Goal: Task Accomplishment & Management: Manage account settings

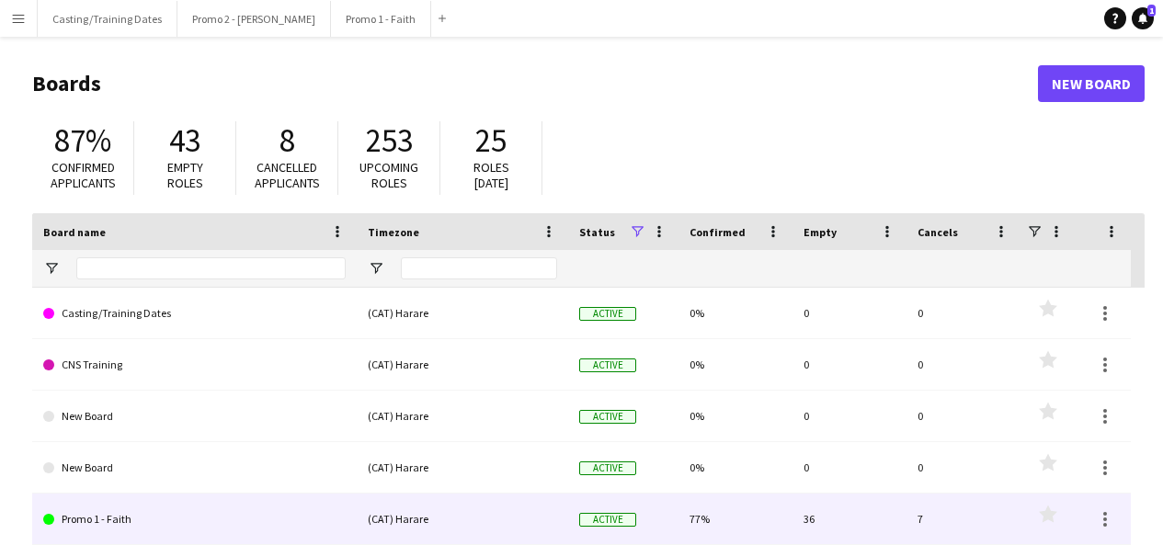
click at [108, 522] on link "Promo 1 - Faith" at bounding box center [194, 519] width 303 height 51
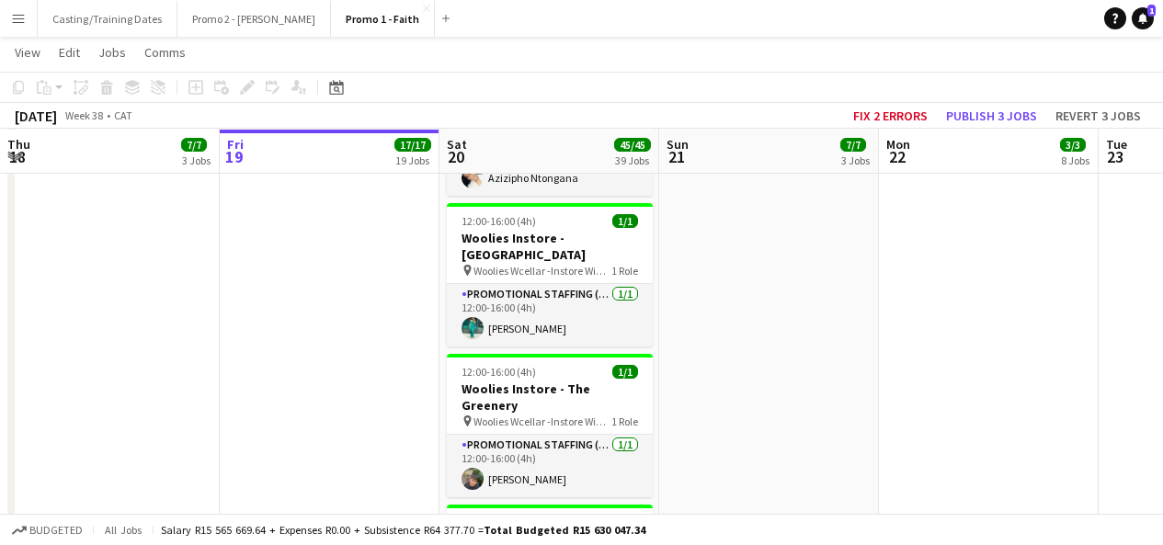
scroll to position [4469, 0]
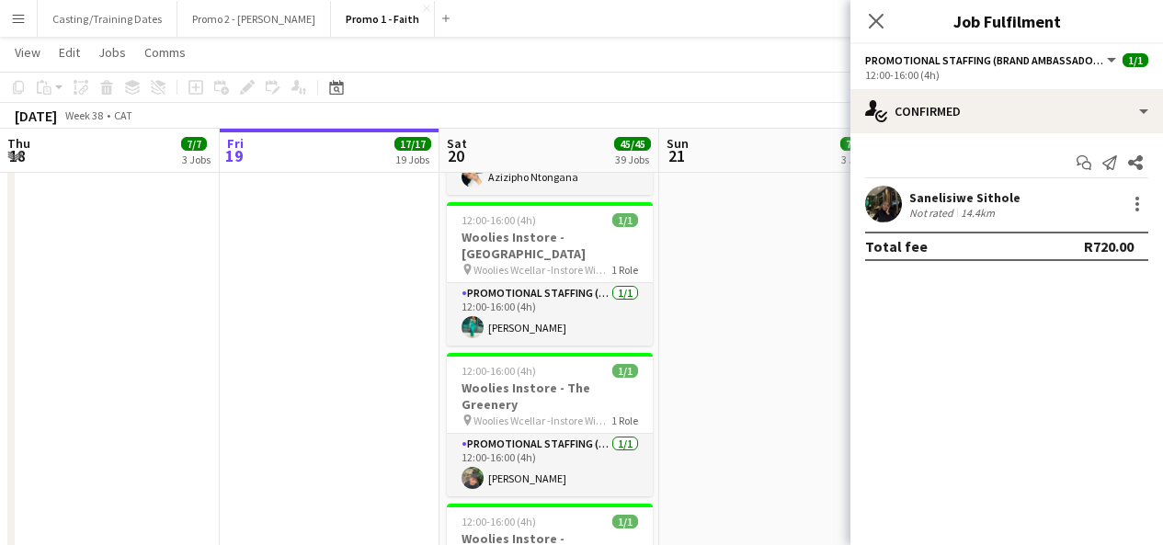
click at [883, 206] on app-user-avatar at bounding box center [883, 204] width 37 height 37
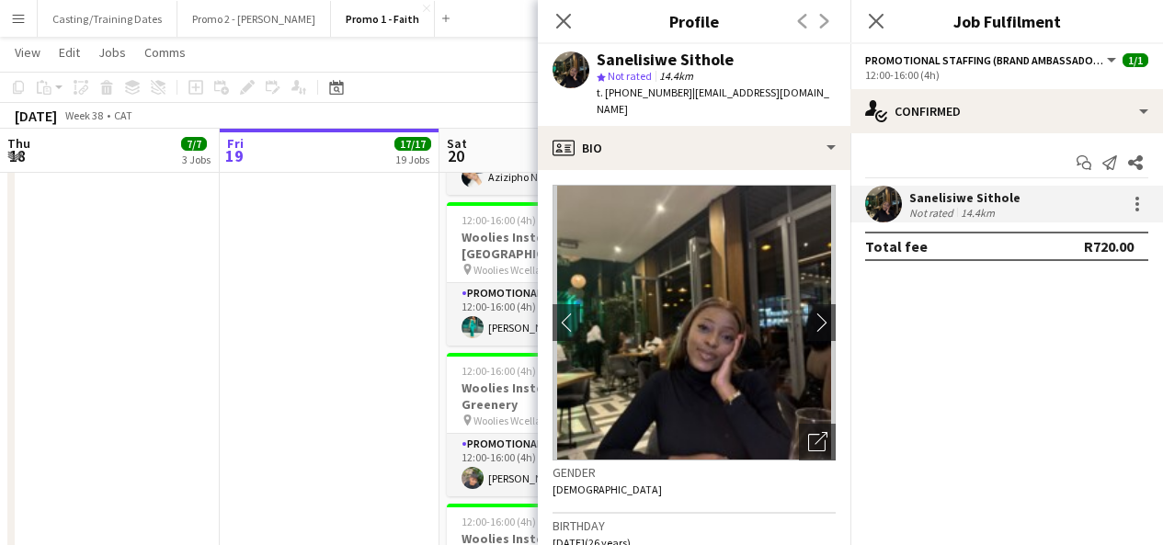
scroll to position [834, 0]
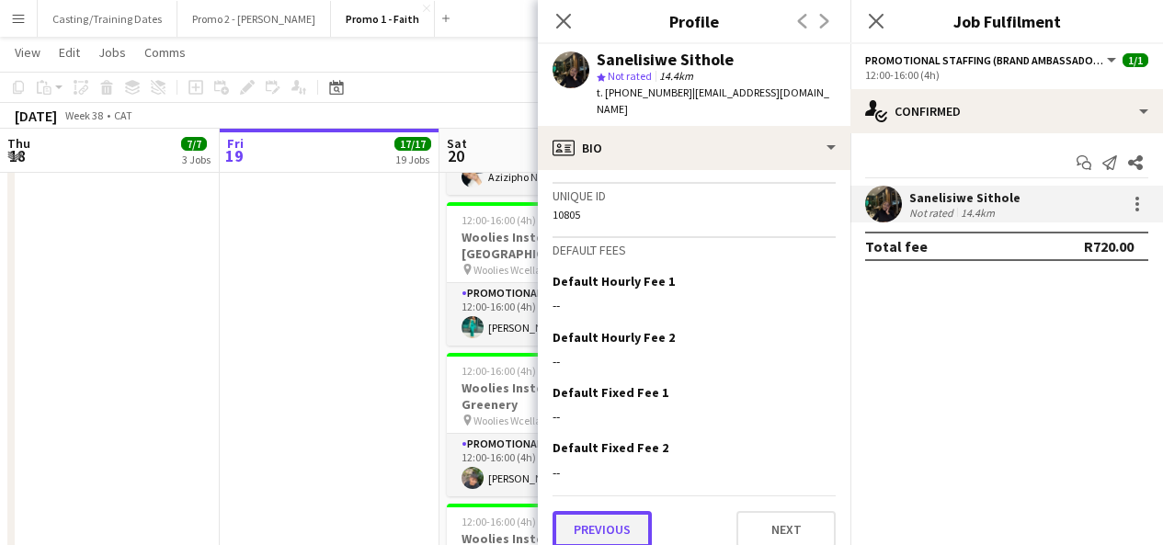
click at [624, 511] on button "Previous" at bounding box center [602, 529] width 99 height 37
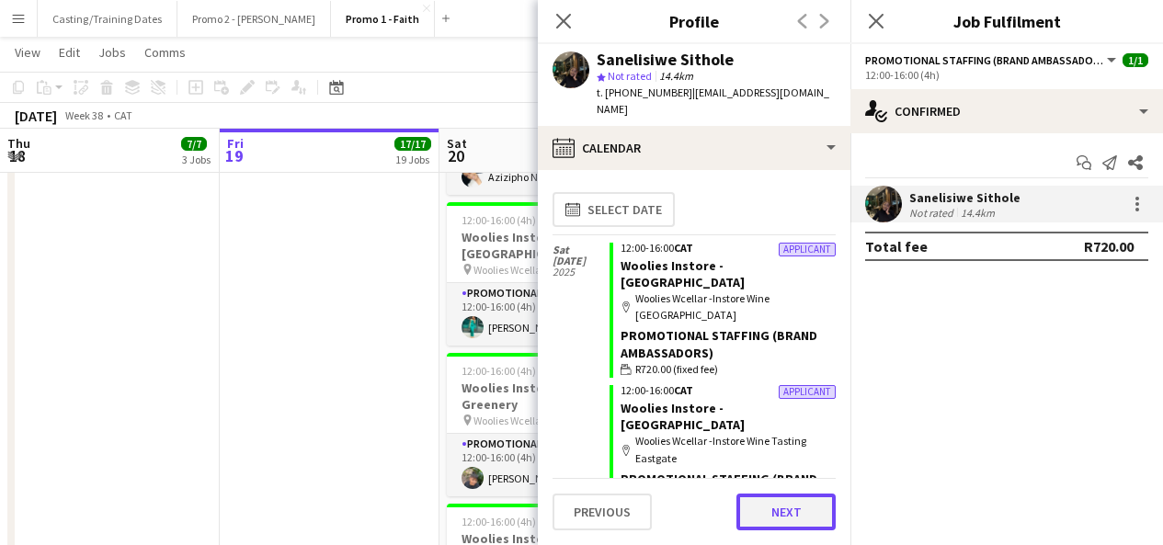
click at [783, 522] on button "Next" at bounding box center [786, 512] width 99 height 37
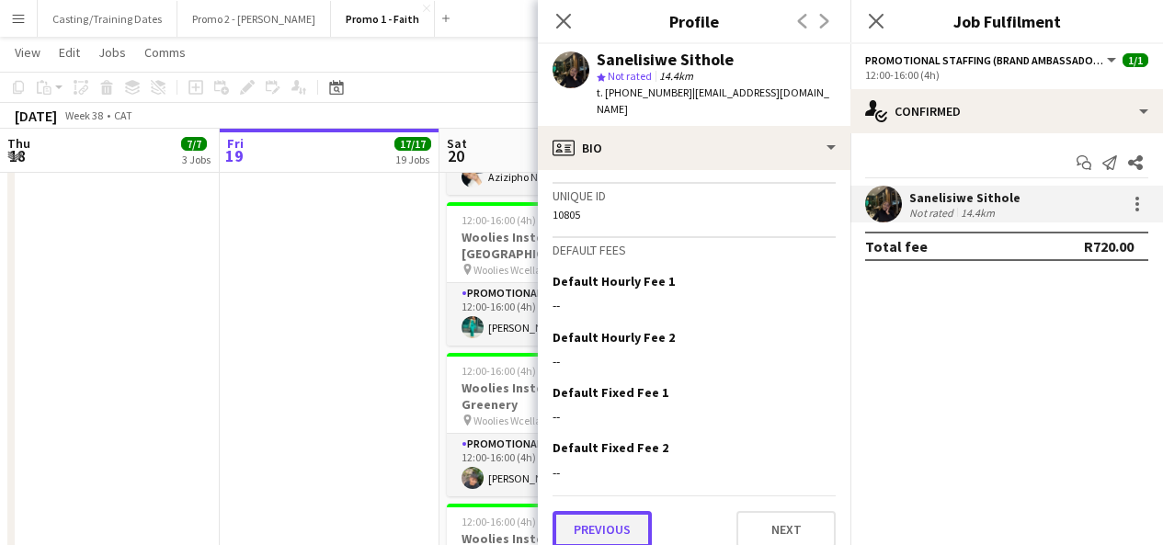
click at [611, 512] on button "Previous" at bounding box center [602, 529] width 99 height 37
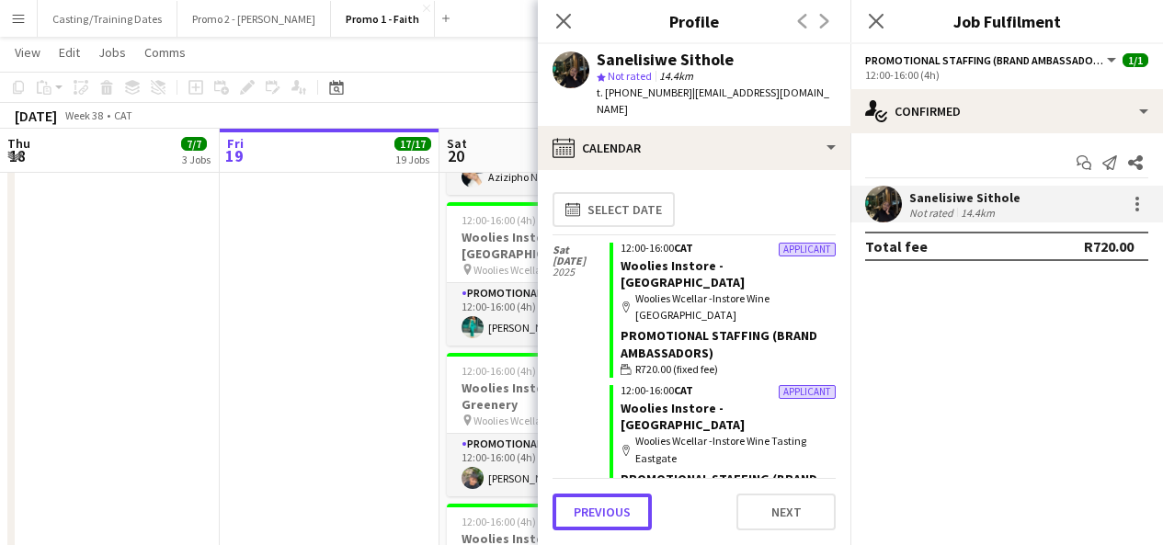
click at [611, 512] on button "Previous" at bounding box center [602, 512] width 99 height 37
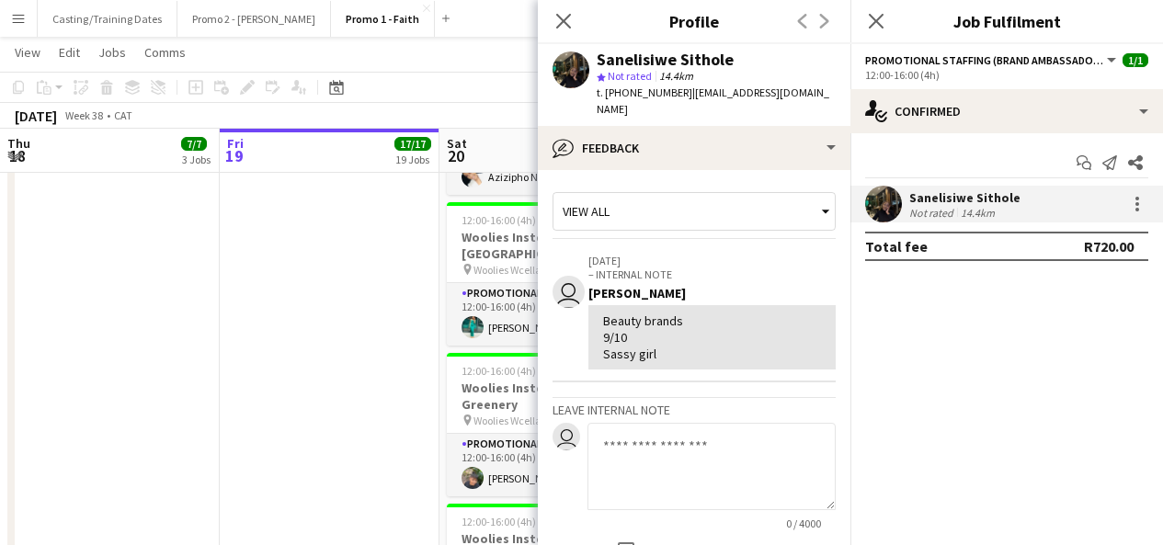
scroll to position [161, 0]
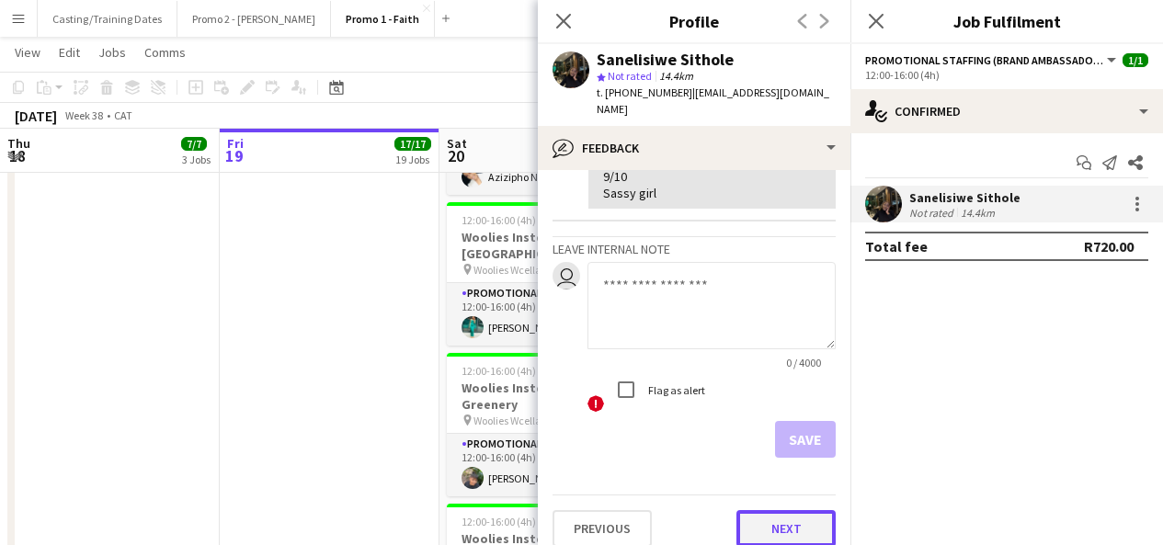
click at [759, 519] on button "Next" at bounding box center [786, 528] width 99 height 37
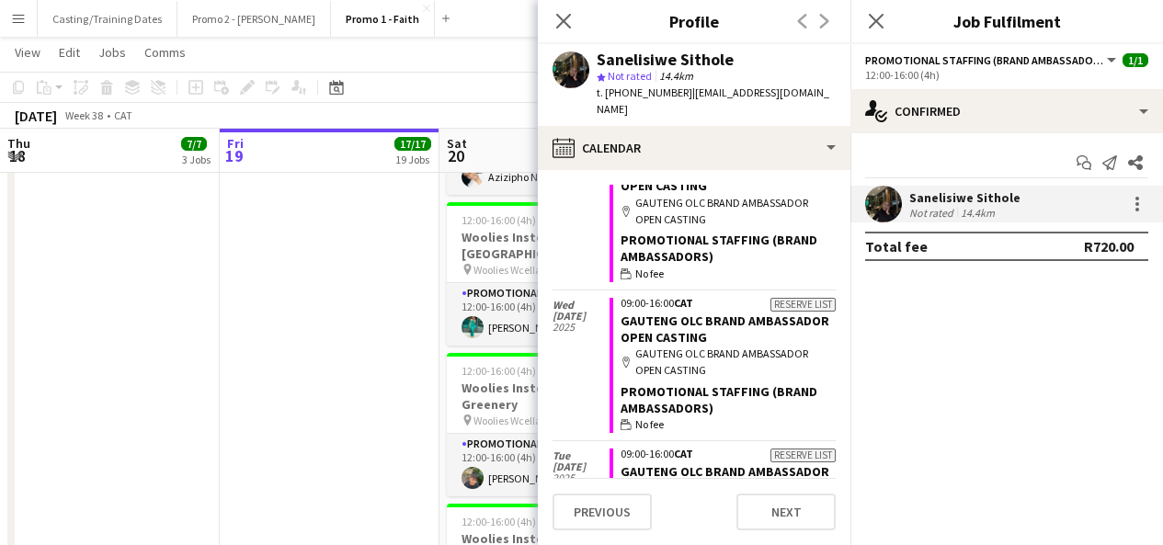
scroll to position [4960, 0]
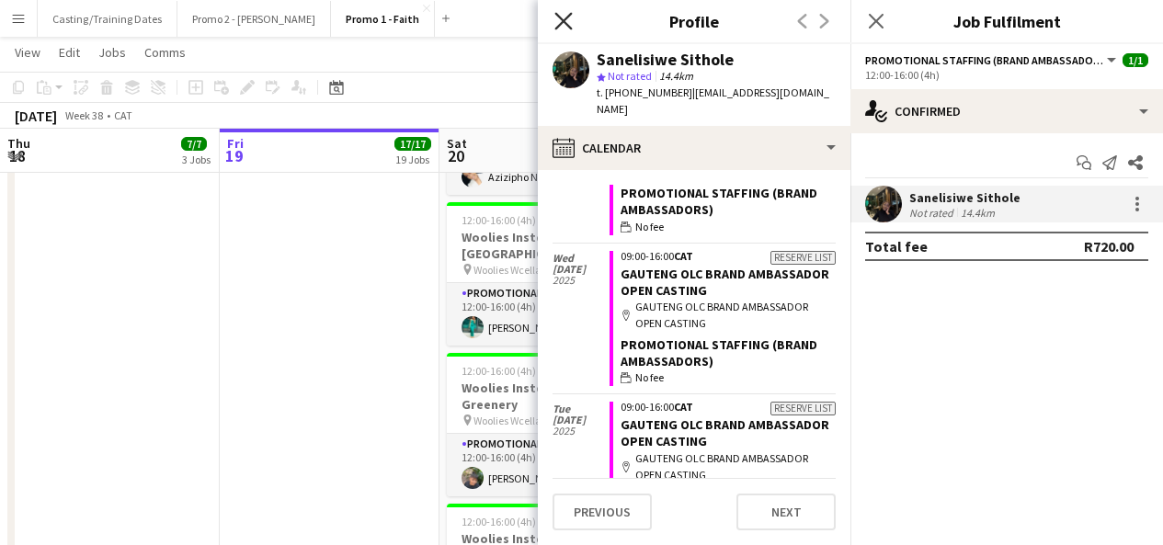
click at [568, 16] on icon at bounding box center [562, 20] width 17 height 17
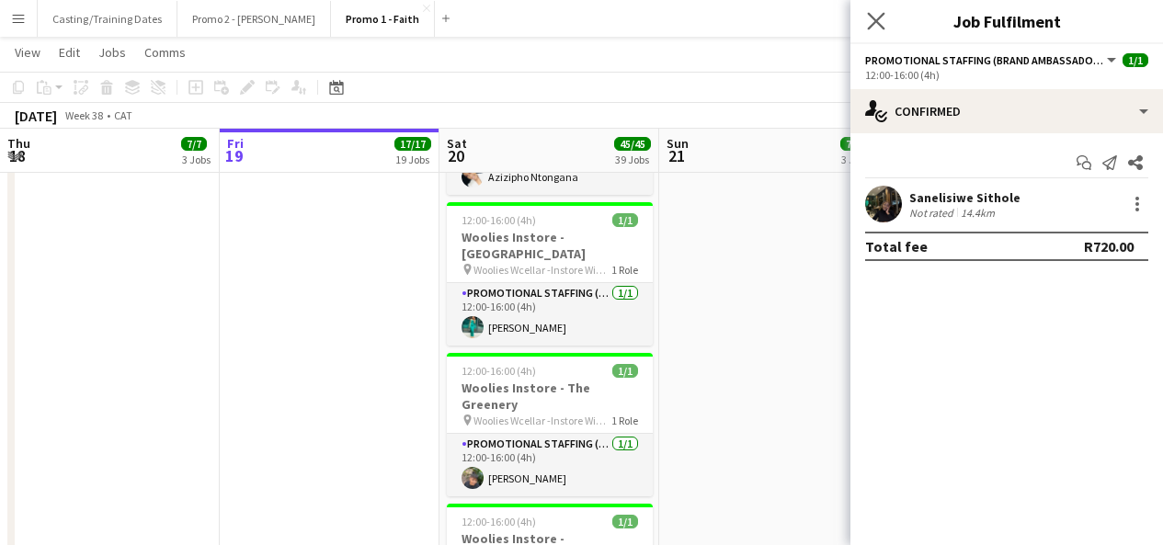
click at [868, 26] on icon "Close pop-in" at bounding box center [875, 20] width 17 height 17
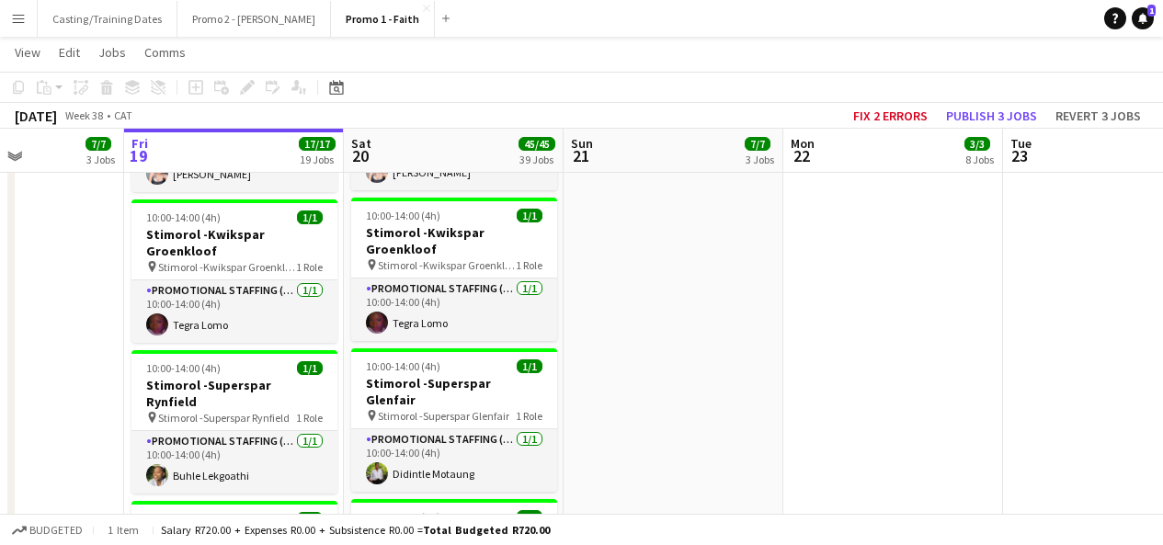
scroll to position [0, 538]
